Goal: Information Seeking & Learning: Check status

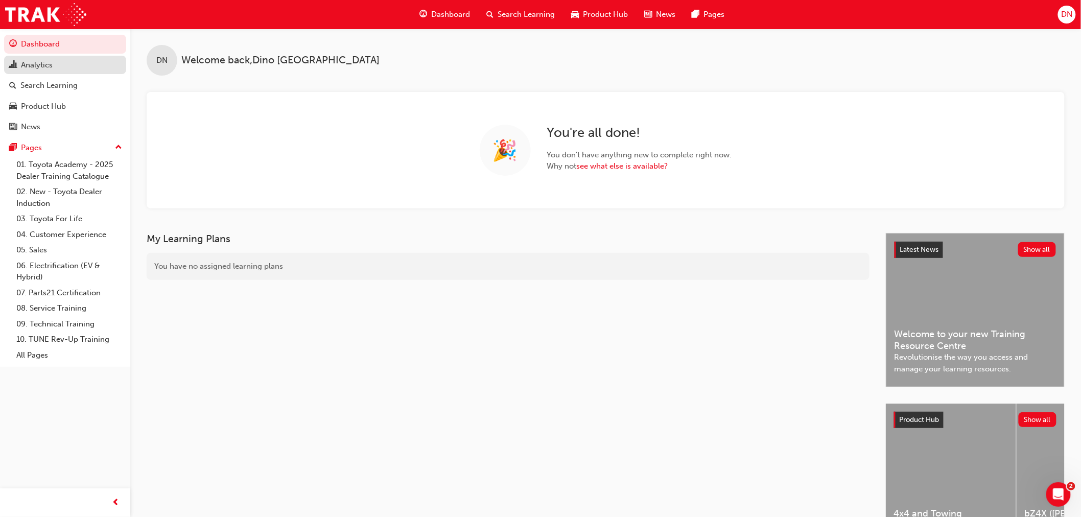
click at [41, 62] on div "Analytics" at bounding box center [37, 65] width 32 height 12
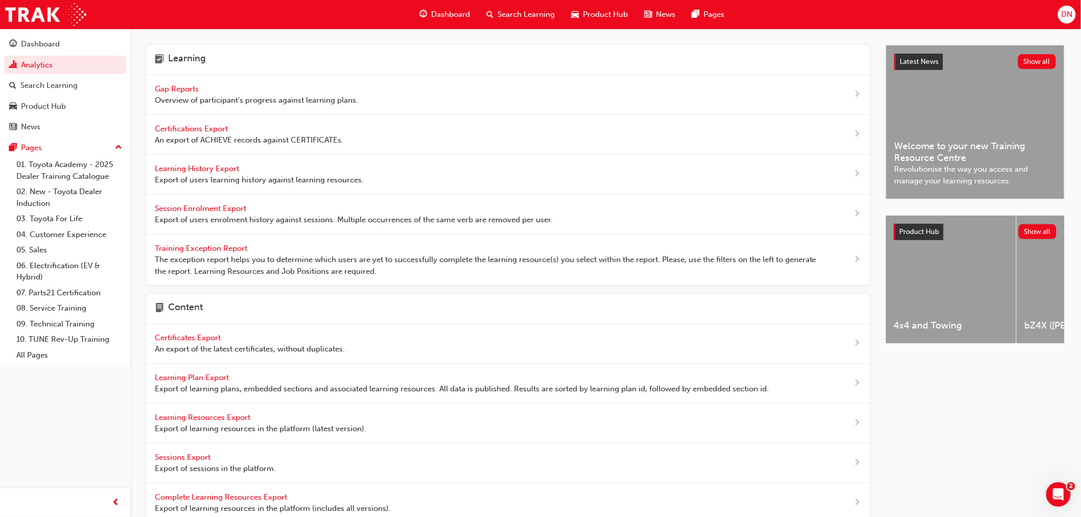
click at [190, 92] on span "Gap Reports" at bounding box center [178, 88] width 46 height 9
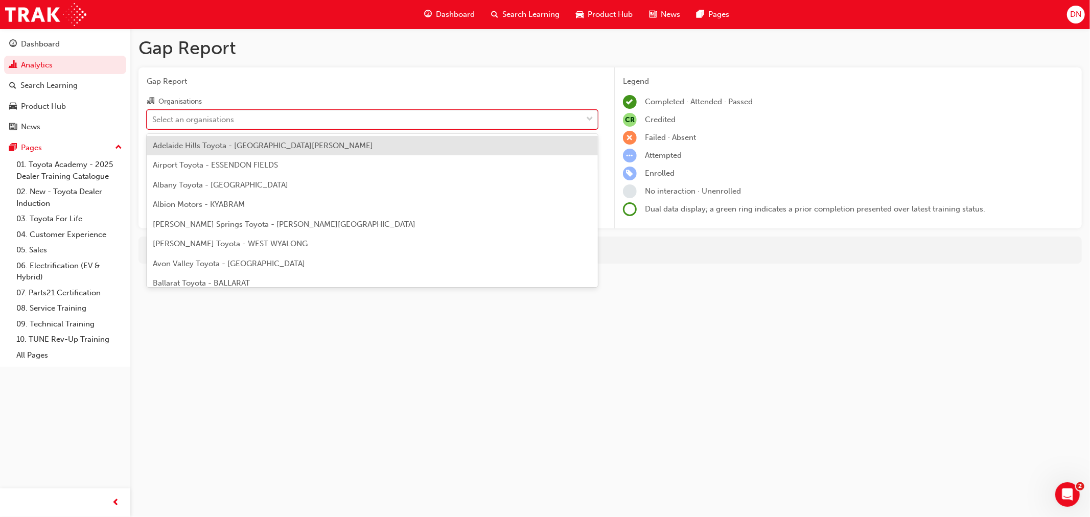
drag, startPoint x: 196, startPoint y: 115, endPoint x: 198, endPoint y: 121, distance: 5.3
click at [196, 117] on div "Select an organisations" at bounding box center [193, 119] width 82 height 12
click at [153, 117] on input "Organisations option Adelaide Hills Toyota - MOUNT BARKER focused, 1 of 301. 30…" at bounding box center [152, 118] width 1 height 9
type input "q"
type input "wai"
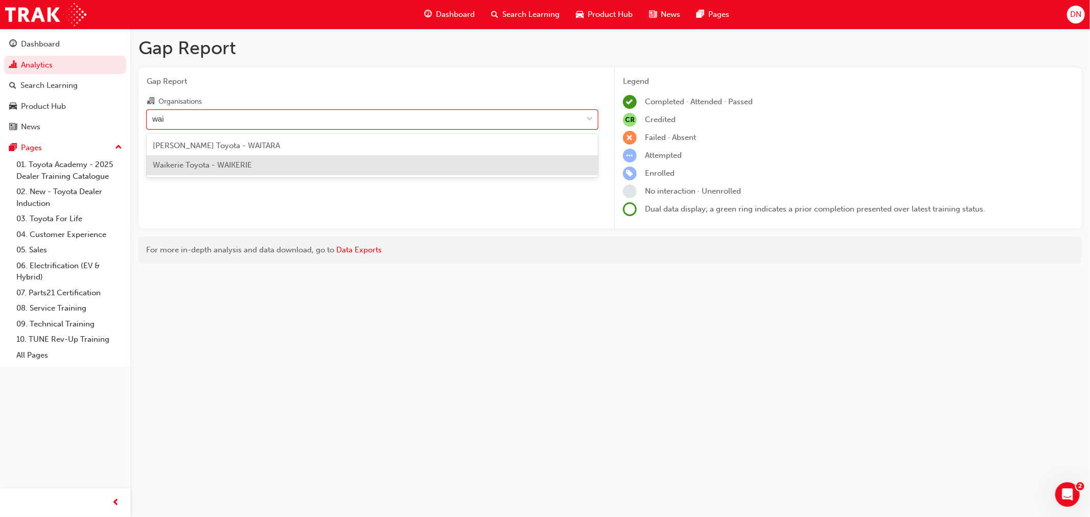
click at [197, 172] on div "Waikerie Toyota - WAIKERIE" at bounding box center [372, 165] width 451 height 20
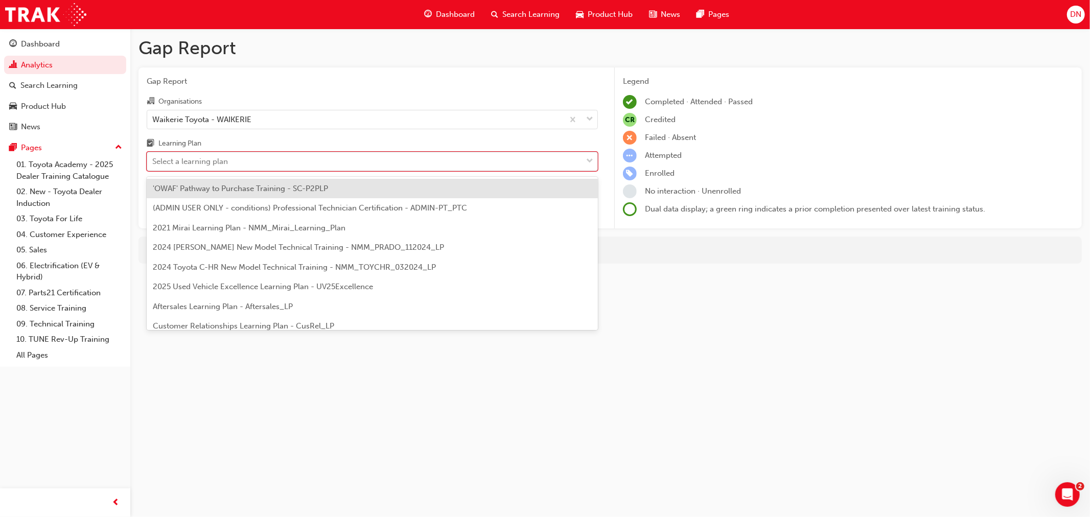
click at [193, 161] on div "Select a learning plan" at bounding box center [190, 162] width 76 height 12
click at [153, 161] on input "Learning Plan option 'OWAF' Pathway to Purchase Training - SC-P2PLP focused, 1 …" at bounding box center [152, 161] width 1 height 9
type input "p"
type input "dt"
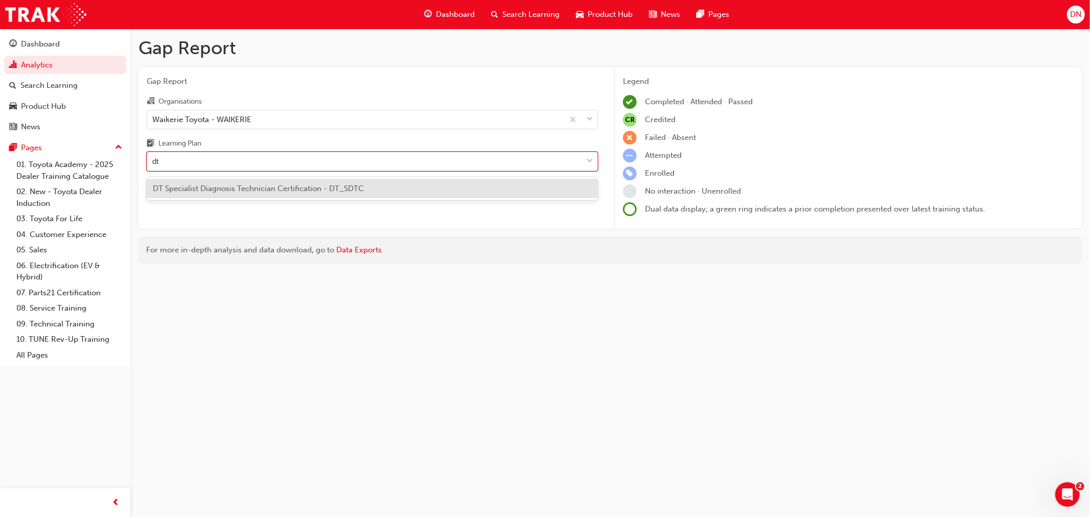
click at [200, 185] on span "DT Specialist Diagnosis Technician Certification - DT_SDTC" at bounding box center [258, 188] width 211 height 9
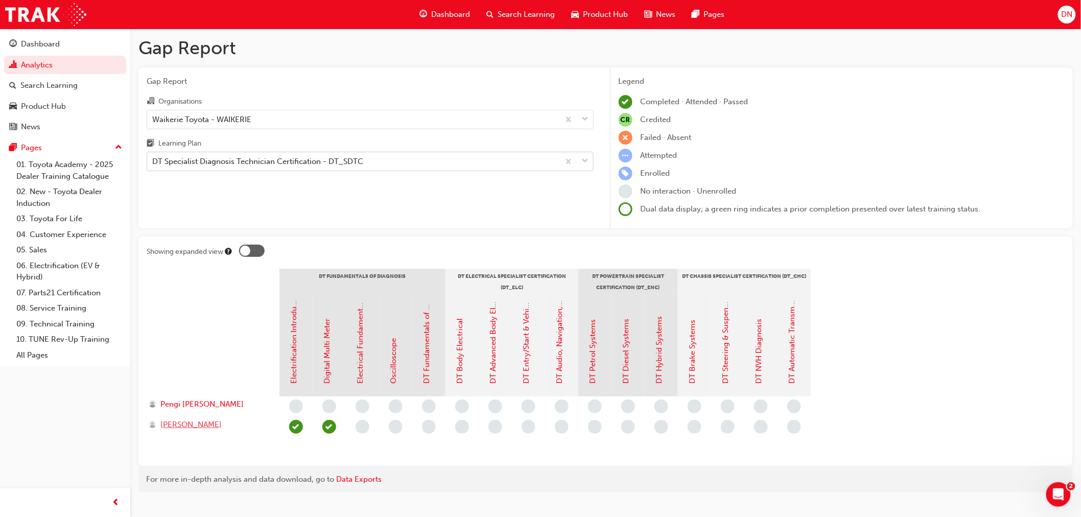
click at [197, 425] on span "christophera brown" at bounding box center [190, 425] width 61 height 12
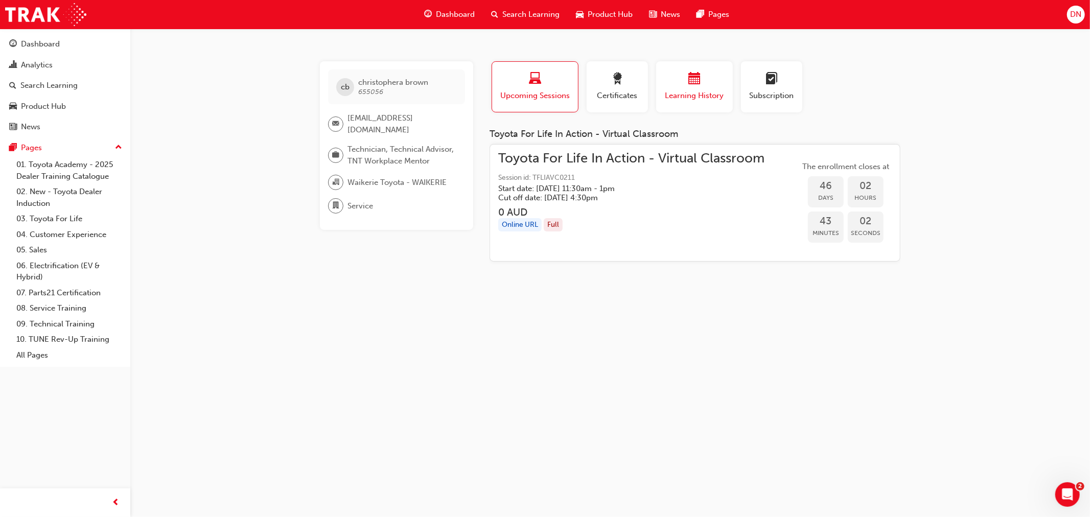
click at [670, 100] on span "Learning History" at bounding box center [694, 96] width 61 height 12
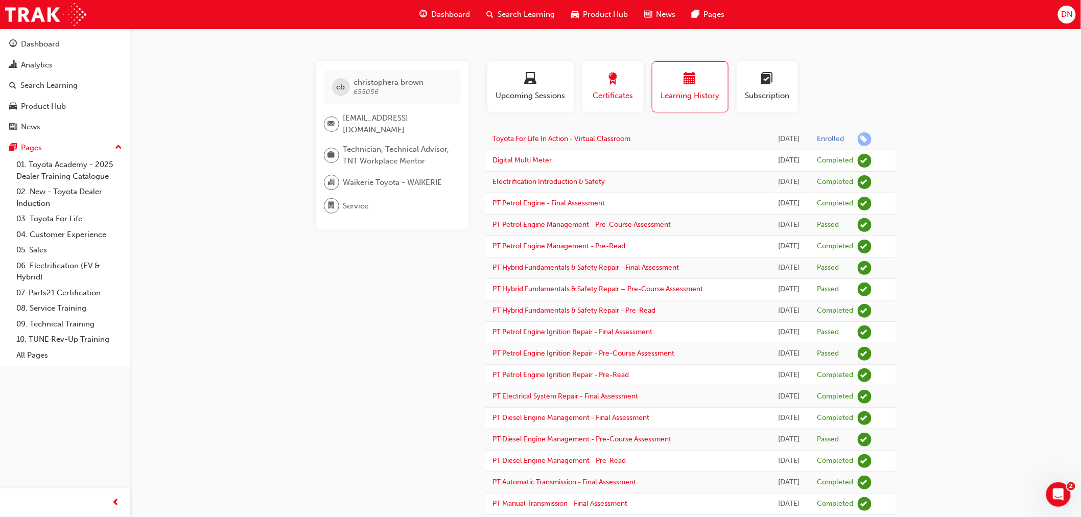
click at [596, 90] on span "Certificates" at bounding box center [613, 96] width 46 height 12
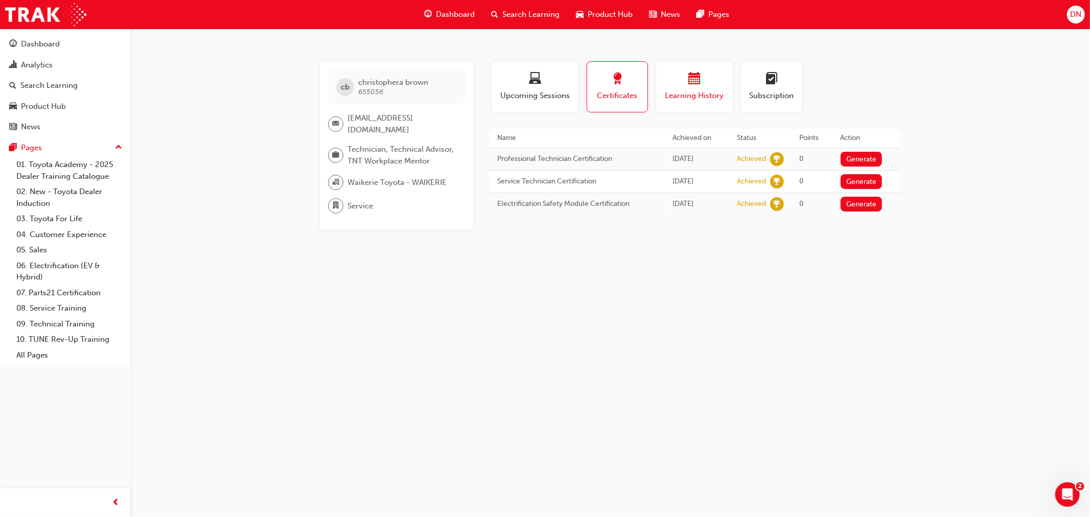
click at [680, 100] on span "Learning History" at bounding box center [694, 96] width 61 height 12
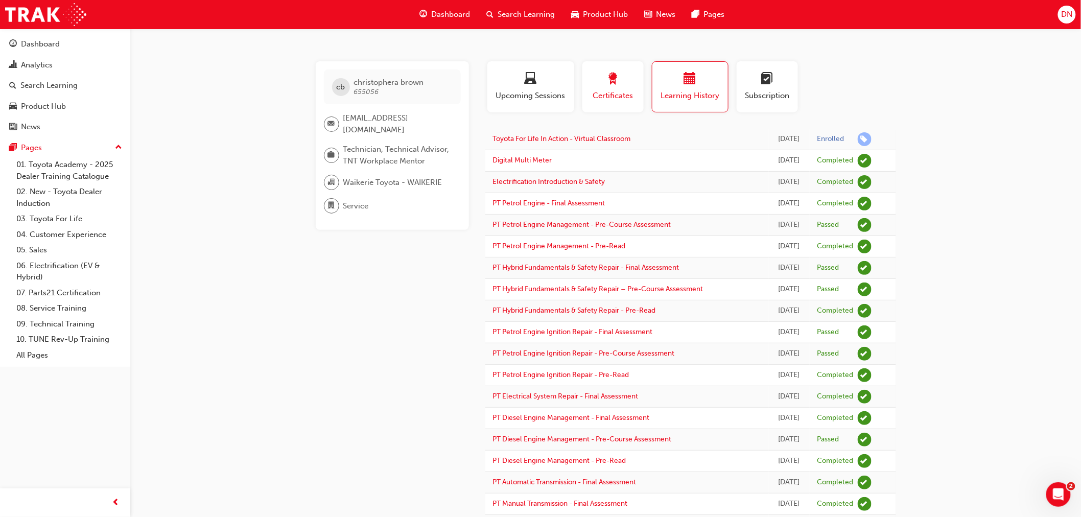
click at [620, 98] on span "Certificates" at bounding box center [613, 96] width 46 height 12
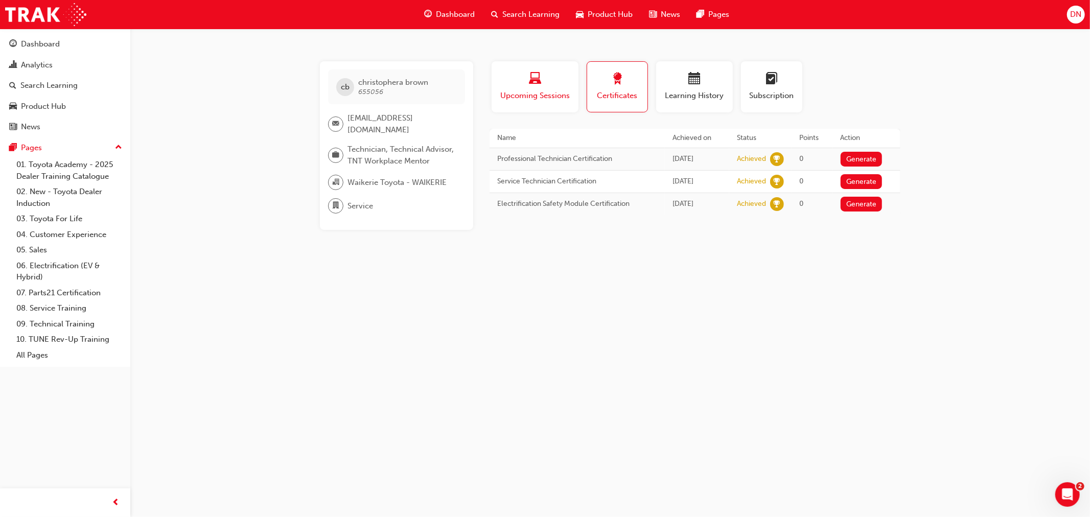
click at [535, 77] on span "laptop-icon" at bounding box center [535, 80] width 12 height 14
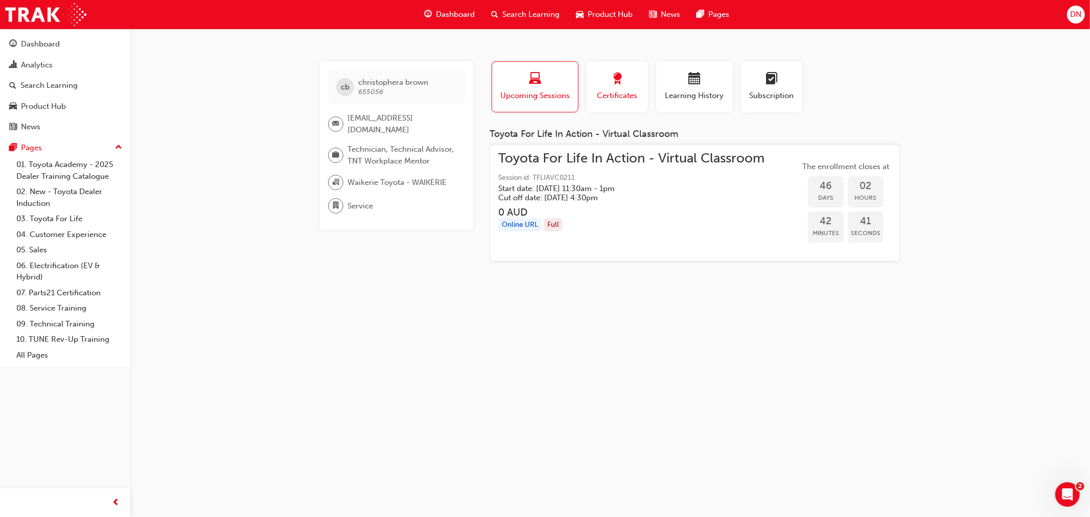
click at [609, 80] on div "button" at bounding box center [617, 81] width 46 height 16
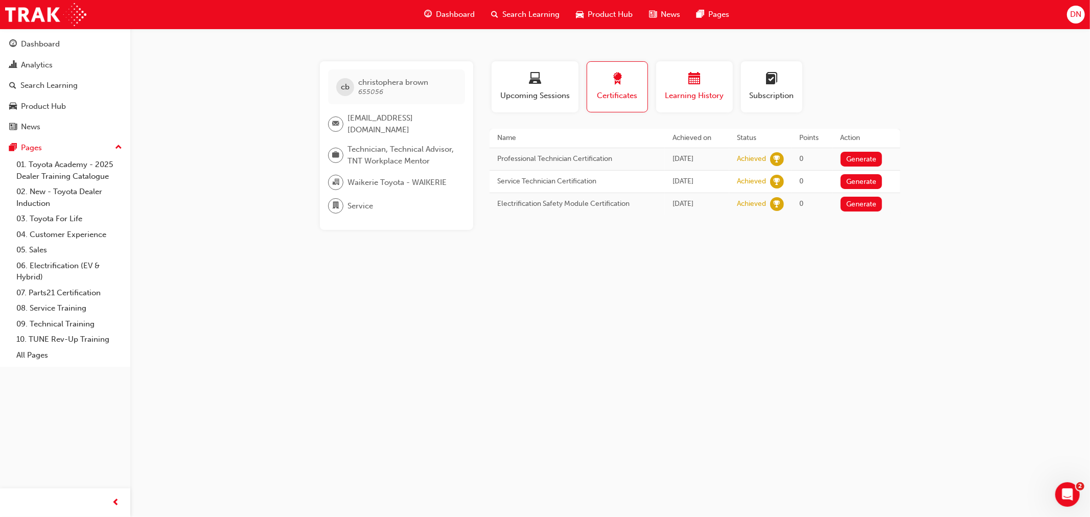
click at [714, 84] on div "button" at bounding box center [694, 81] width 61 height 16
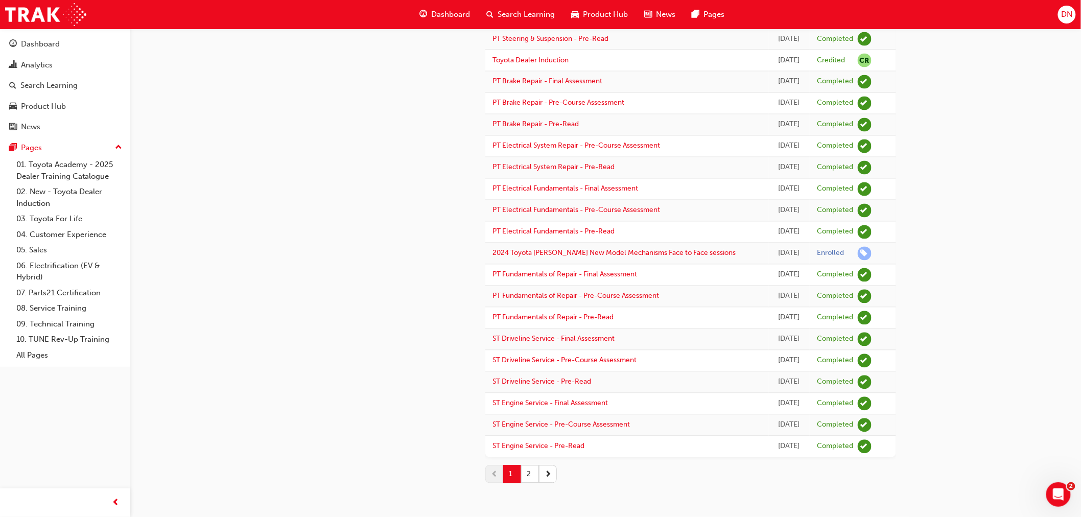
scroll to position [747, 0]
click at [533, 471] on button "2" at bounding box center [530, 475] width 18 height 18
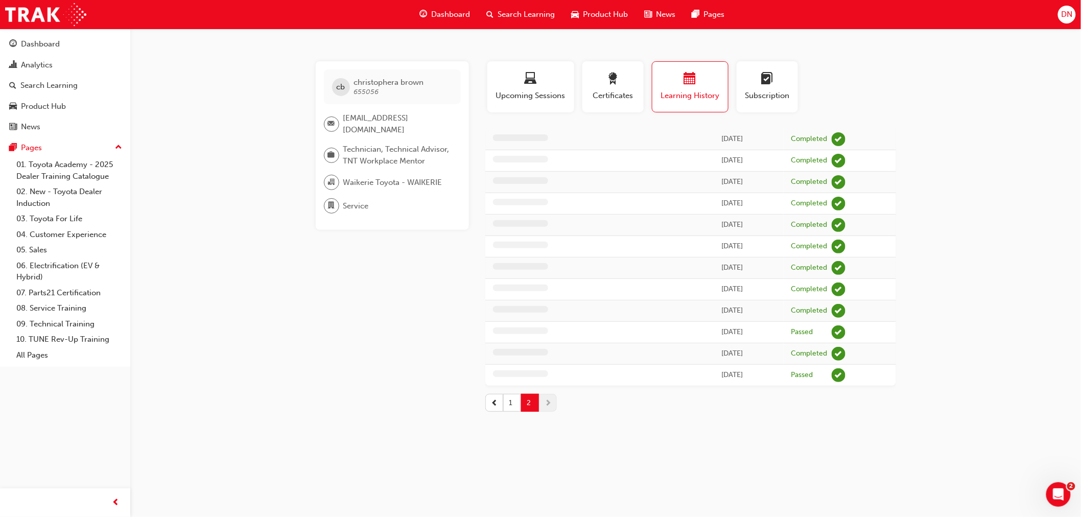
scroll to position [0, 0]
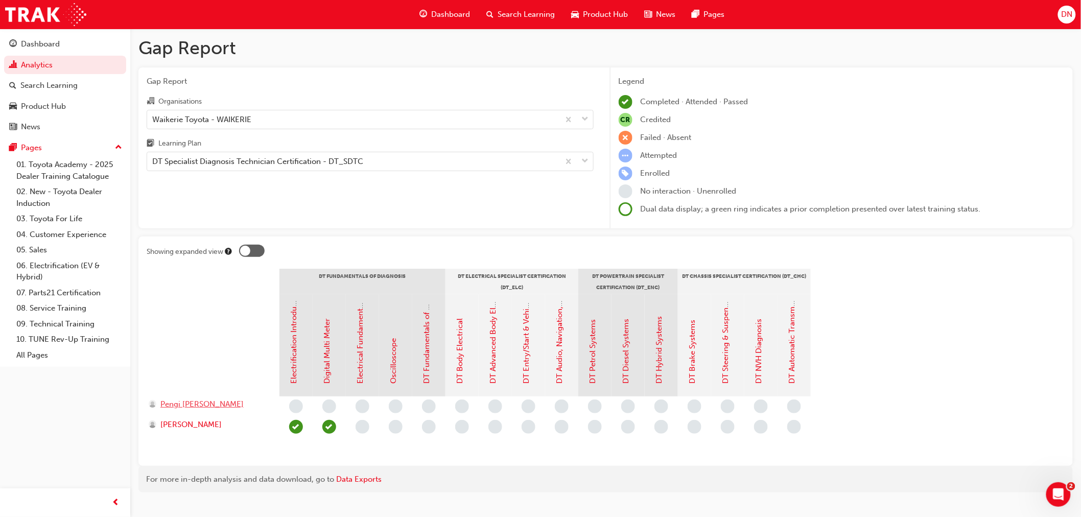
click at [189, 404] on span "Pengi Leang" at bounding box center [201, 405] width 83 height 12
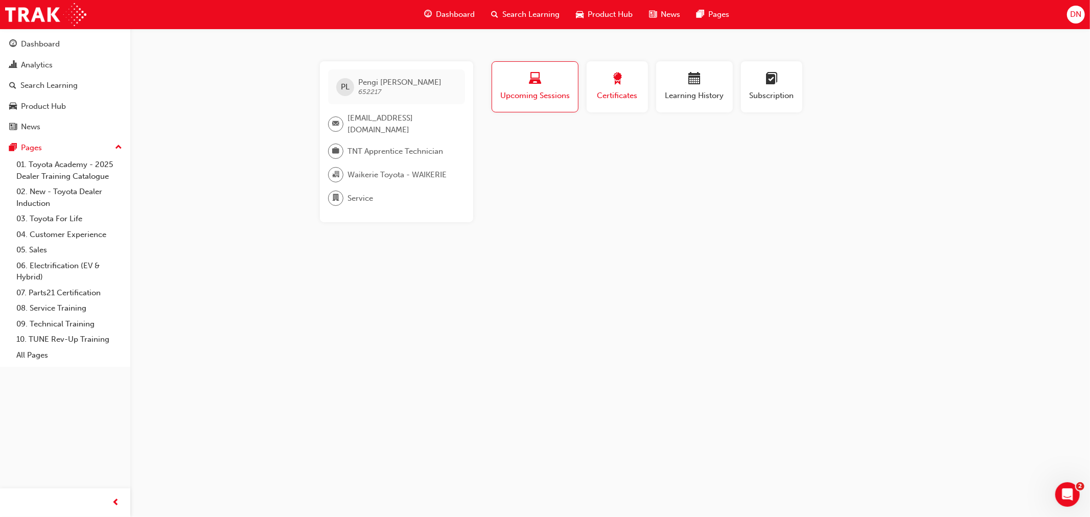
click at [646, 82] on button "Certificates" at bounding box center [617, 86] width 61 height 51
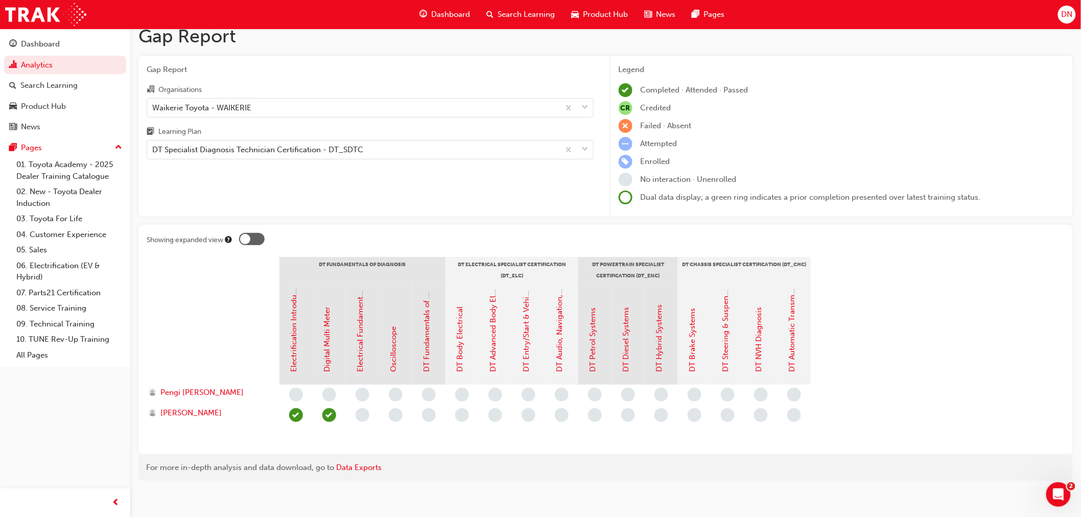
scroll to position [17, 0]
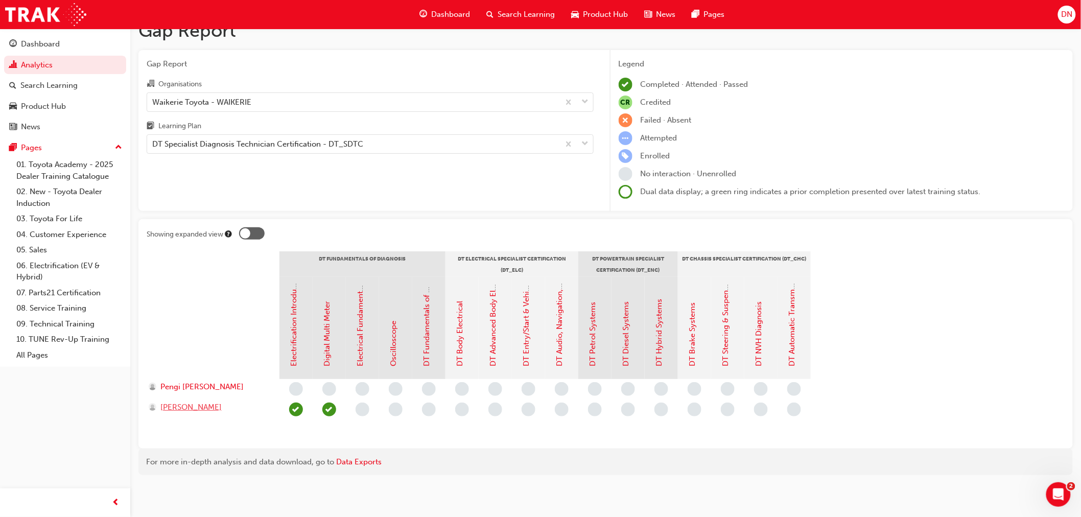
click at [196, 401] on div "christophera brown" at bounding box center [213, 410] width 133 height 20
click at [195, 405] on span "christophera brown" at bounding box center [190, 408] width 61 height 12
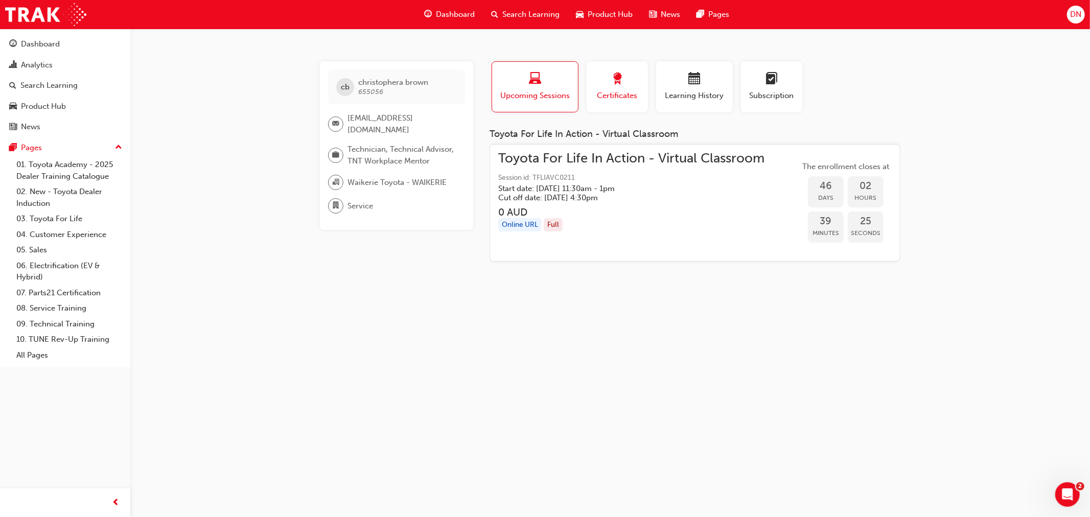
click at [605, 100] on span "Certificates" at bounding box center [617, 96] width 46 height 12
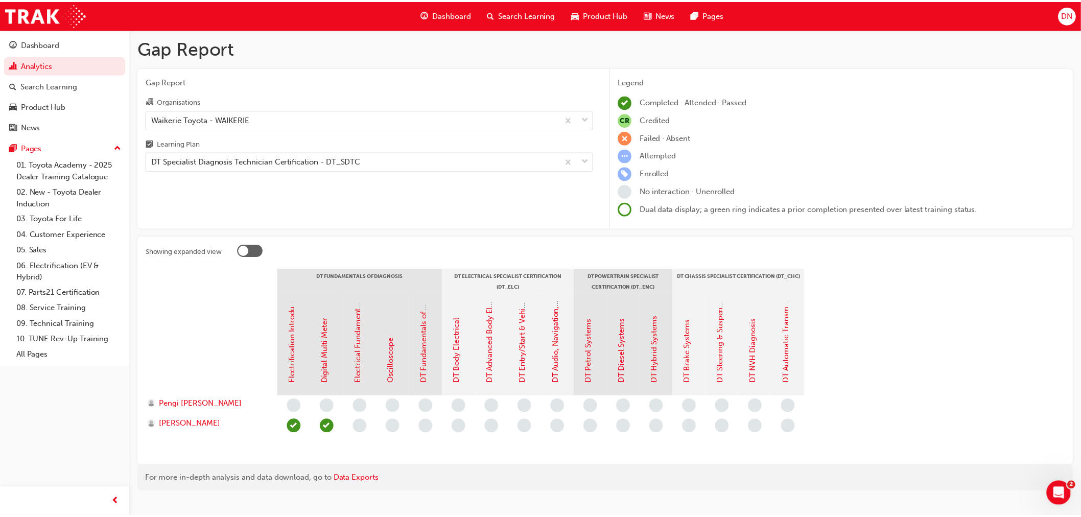
scroll to position [17, 0]
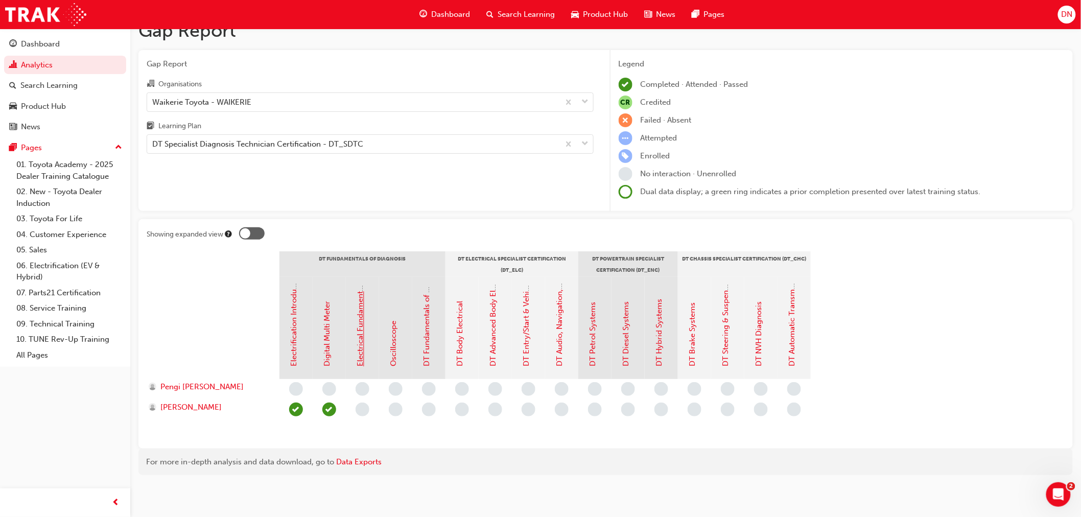
click at [358, 355] on link "Electrical Fundamentals" at bounding box center [360, 324] width 9 height 85
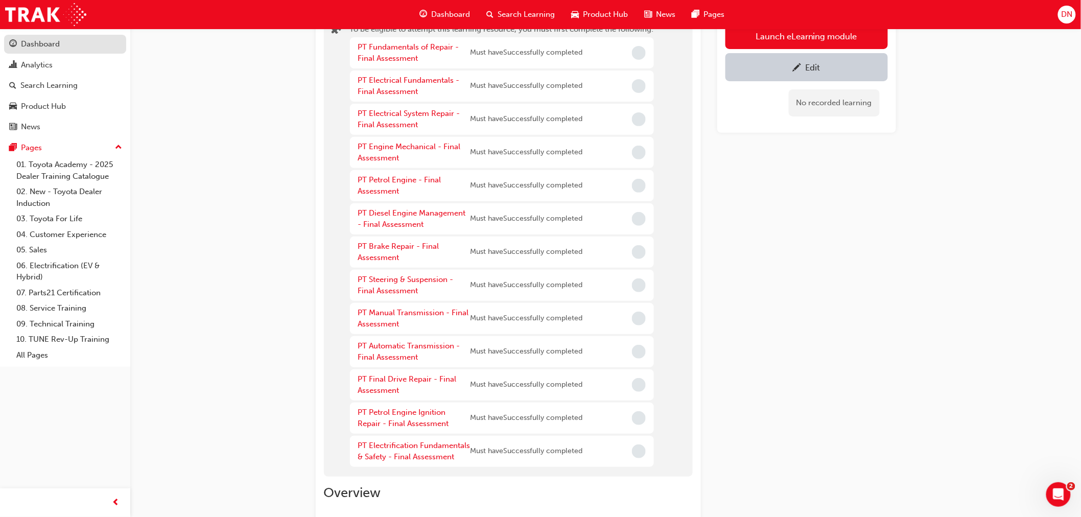
scroll to position [83, 0]
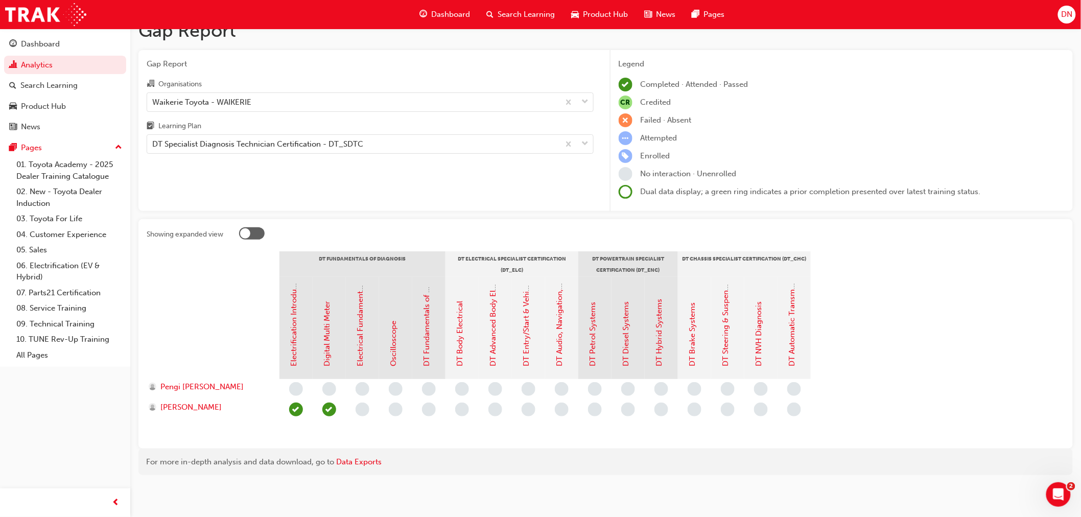
scroll to position [17, 0]
click at [359, 350] on link "Electrical Fundamentals" at bounding box center [360, 324] width 9 height 85
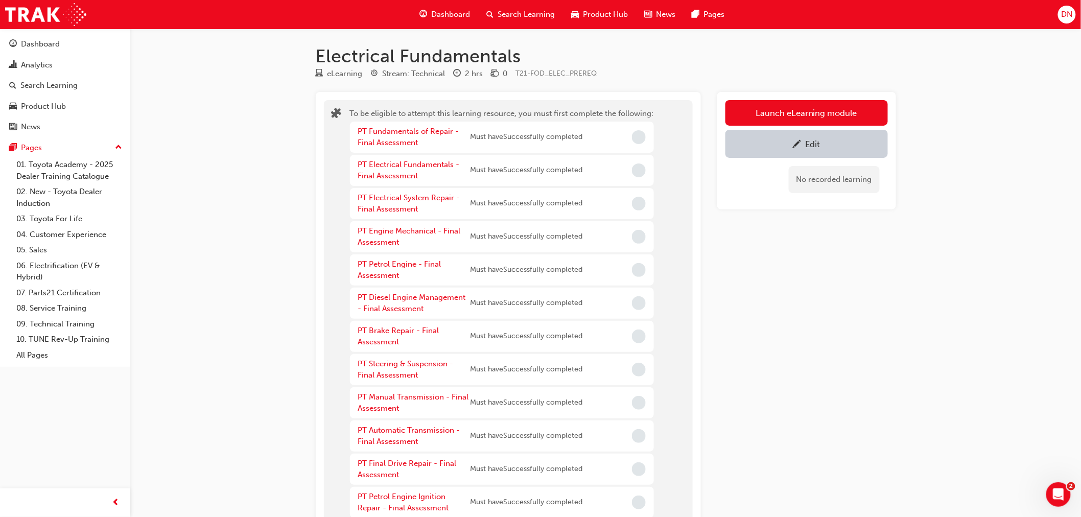
scroll to position [17, 0]
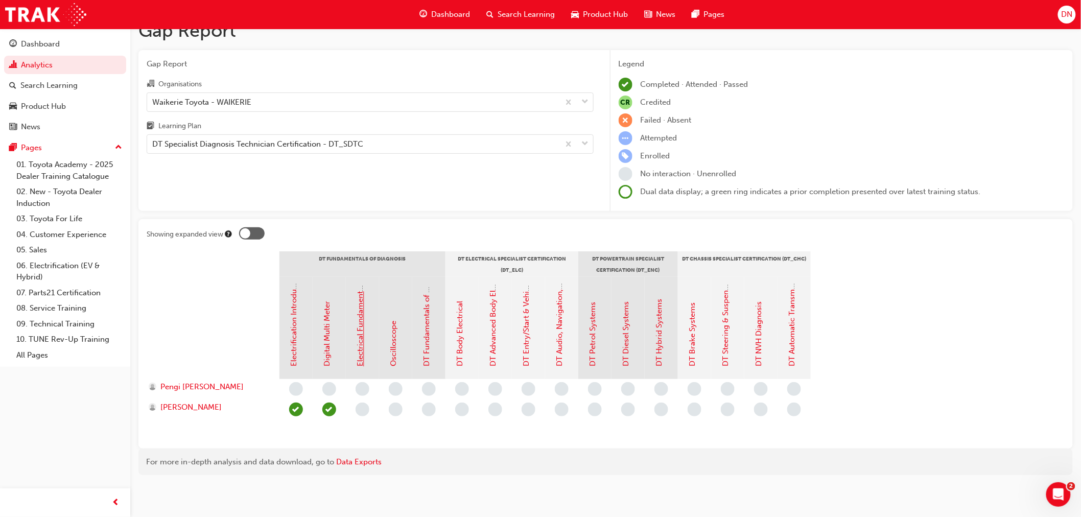
click at [356, 340] on link "Electrical Fundamentals" at bounding box center [360, 324] width 9 height 85
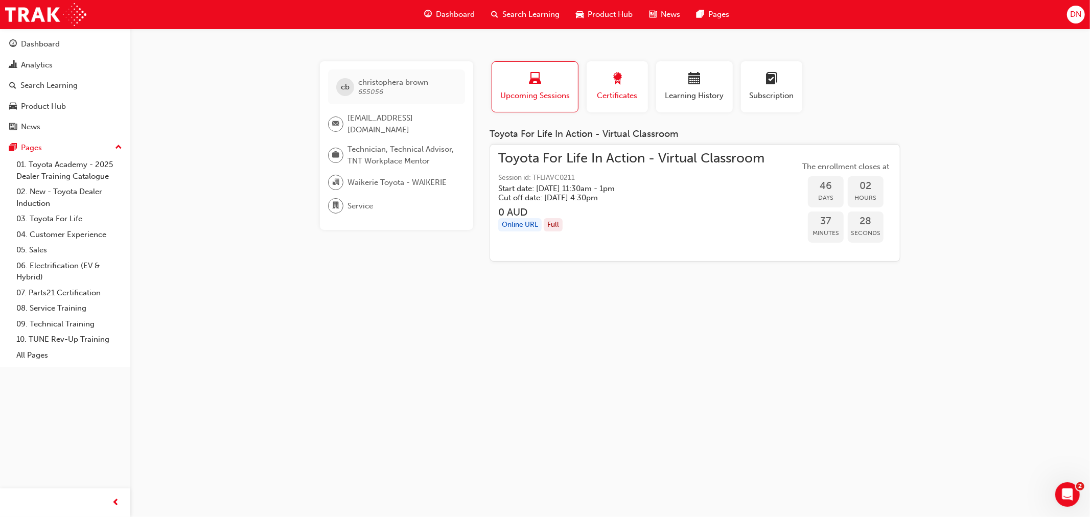
click at [611, 89] on div "Certificates" at bounding box center [617, 87] width 46 height 29
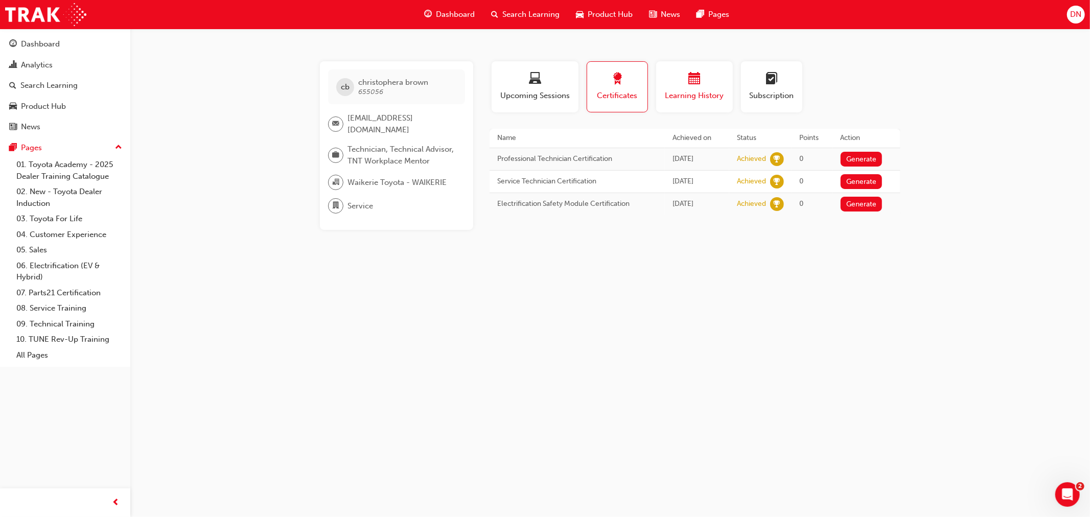
click at [666, 83] on div "button" at bounding box center [694, 81] width 61 height 16
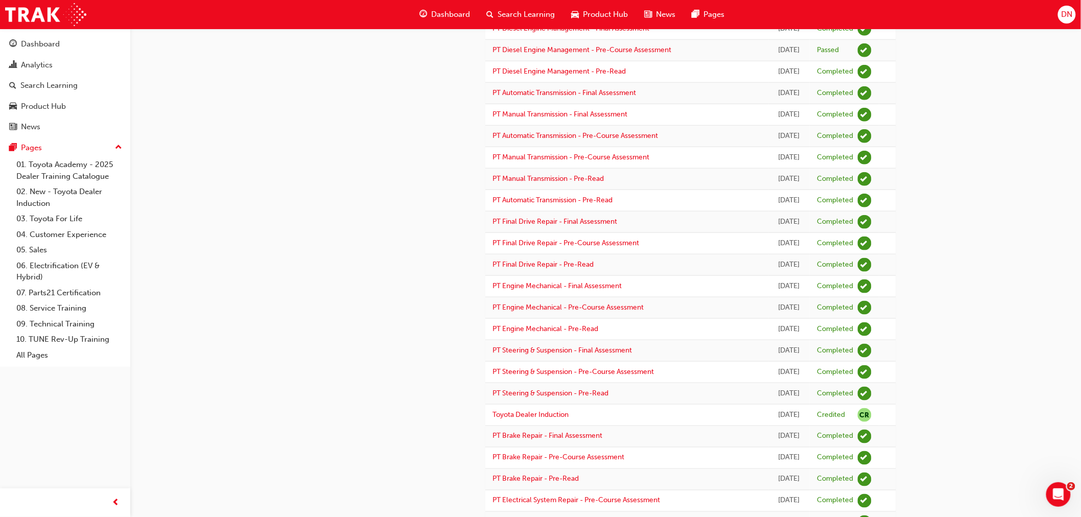
scroll to position [397, 0]
